Goal: Find specific page/section: Find specific page/section

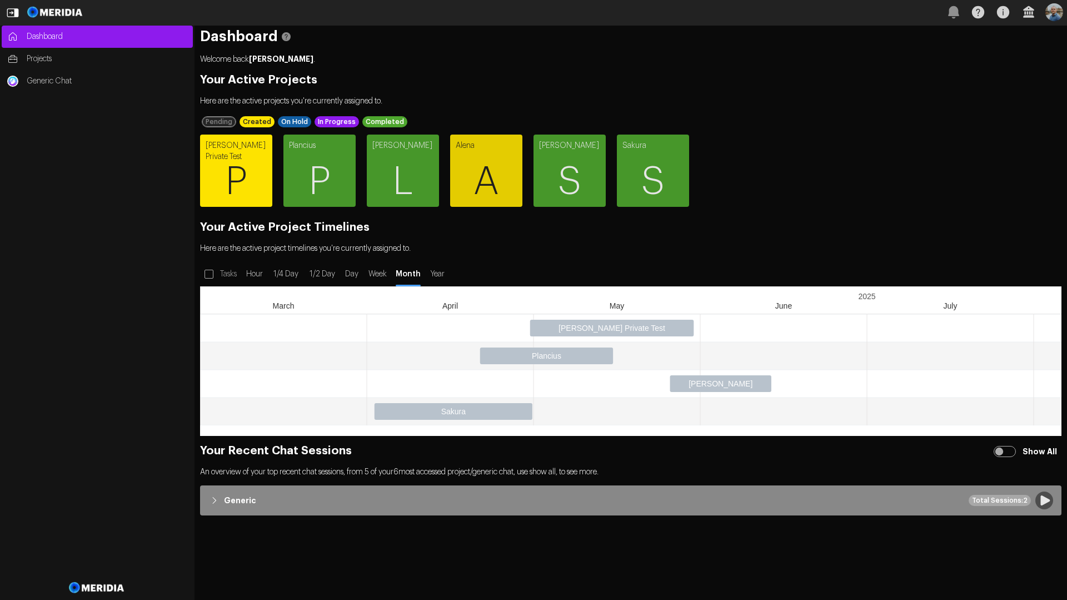
click at [221, 158] on span "P" at bounding box center [236, 181] width 72 height 67
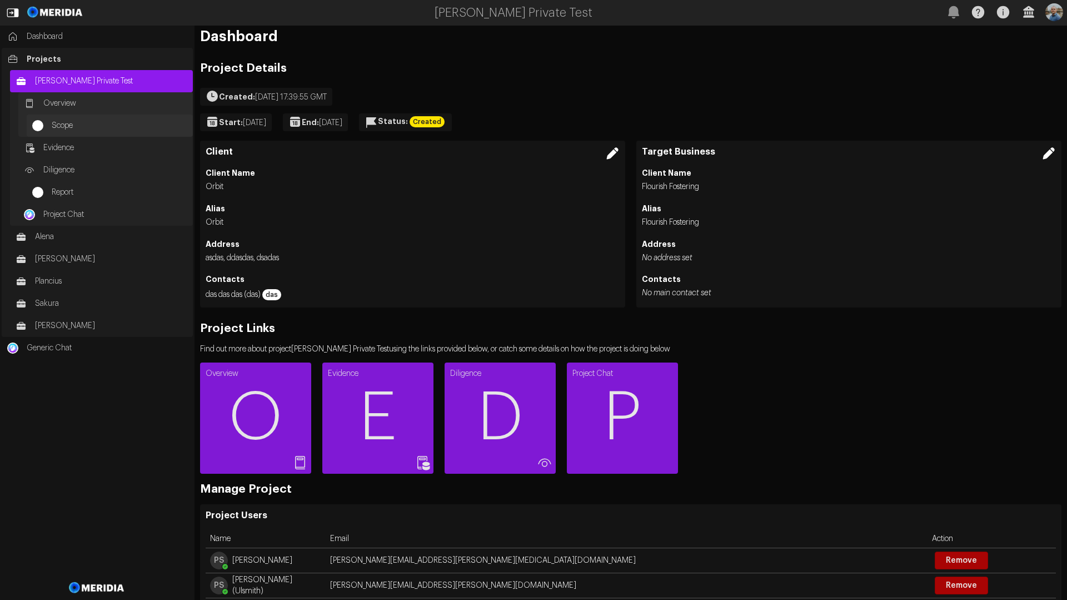
click at [104, 126] on span "Scope" at bounding box center [120, 125] width 136 height 11
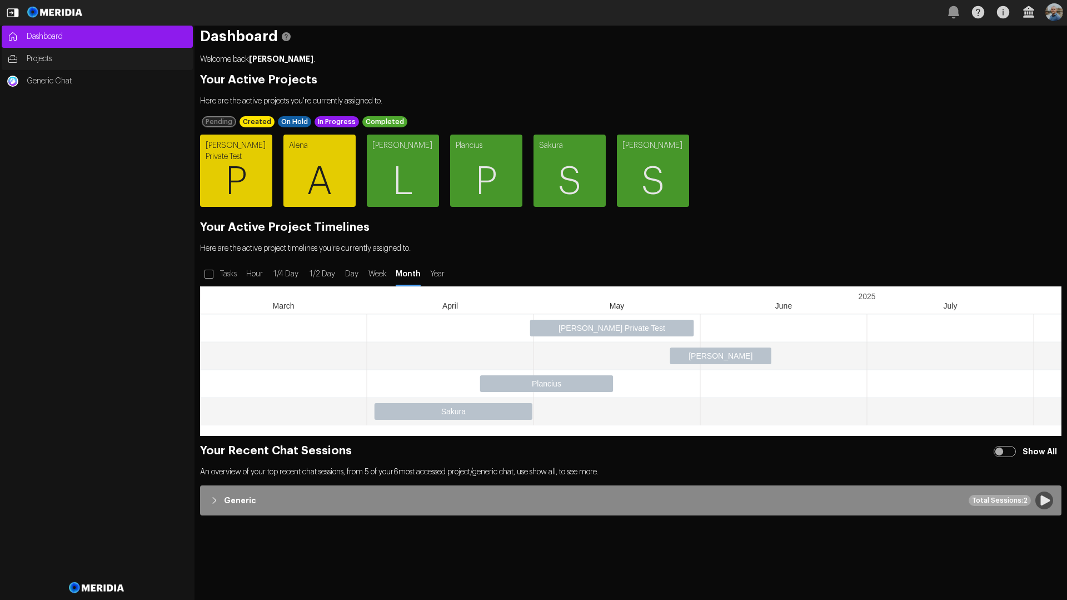
click at [51, 61] on span "Projects" at bounding box center [107, 58] width 161 height 11
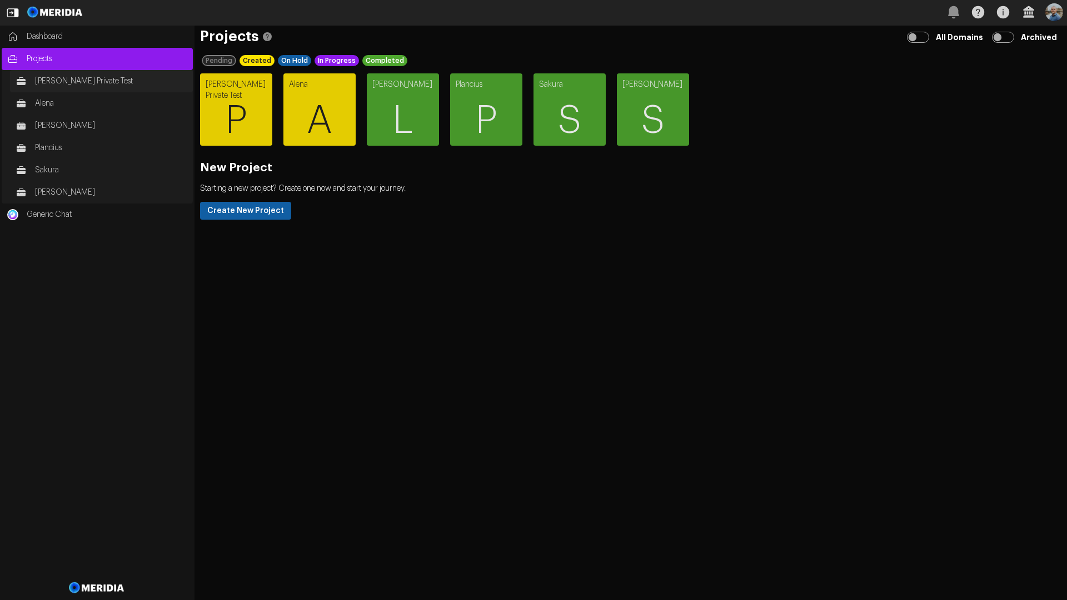
click at [53, 86] on span "[PERSON_NAME] Private Test" at bounding box center [111, 81] width 152 height 11
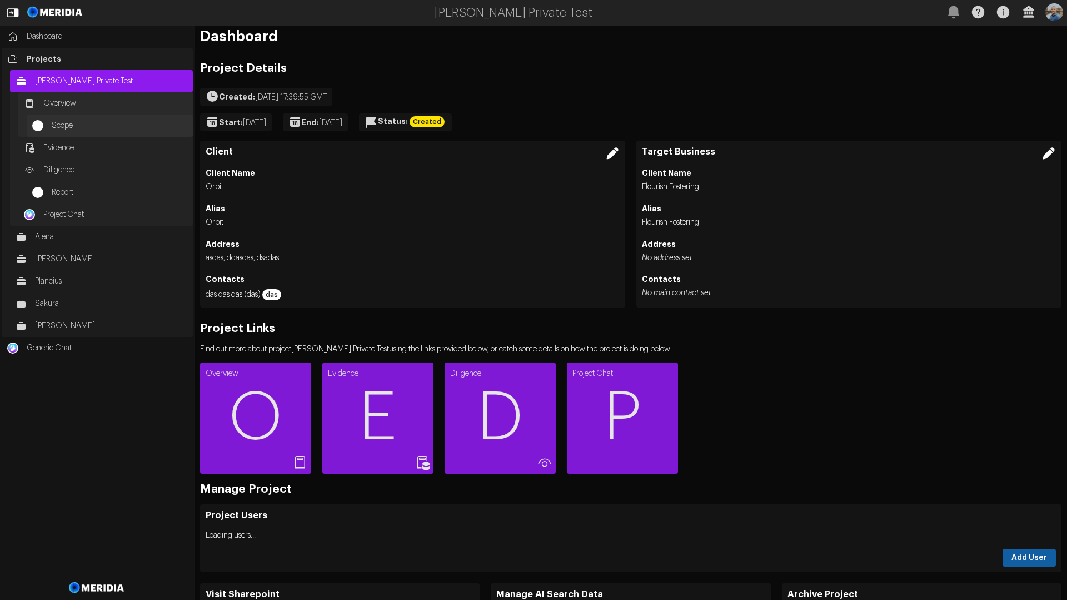
click at [82, 131] on span "Scope" at bounding box center [120, 125] width 136 height 11
